Goal: Check status: Check status

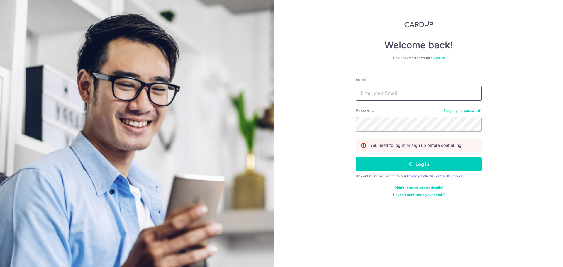
click at [397, 94] on input "Email" at bounding box center [419, 93] width 126 height 15
type input "[EMAIL_ADDRESS][DOMAIN_NAME]"
click at [356, 157] on button "Log in" at bounding box center [419, 164] width 126 height 15
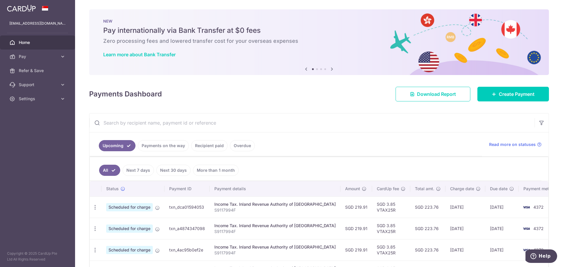
click at [212, 149] on link "Recipient paid" at bounding box center [209, 145] width 36 height 11
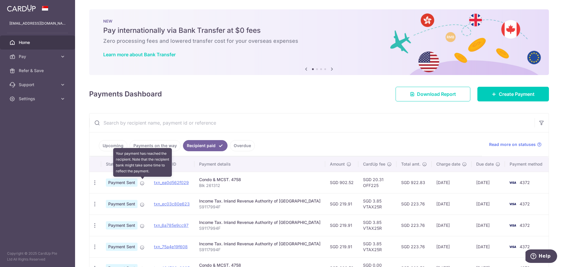
click at [142, 181] on icon at bounding box center [142, 183] width 5 height 5
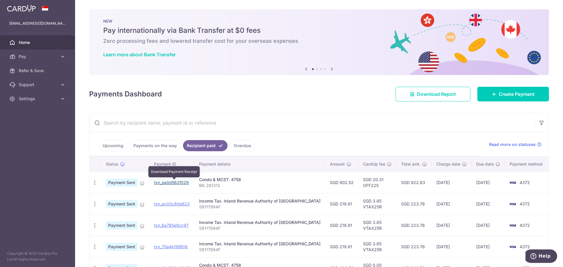
click at [185, 183] on link "txn_ea0d562f029" at bounding box center [171, 182] width 35 height 5
